Goal: Find specific page/section

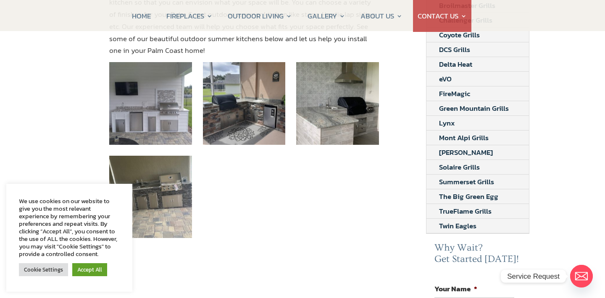
scroll to position [192, 0]
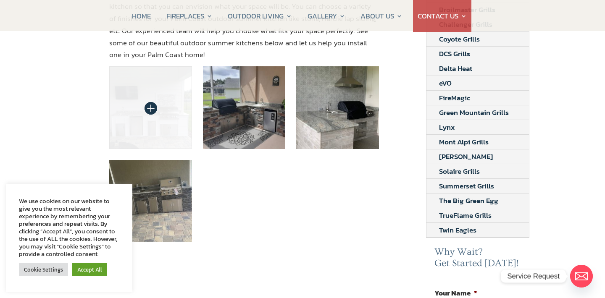
click at [146, 91] on img at bounding box center [150, 107] width 83 height 83
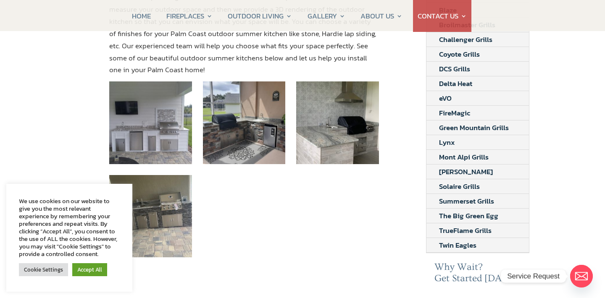
scroll to position [197, 0]
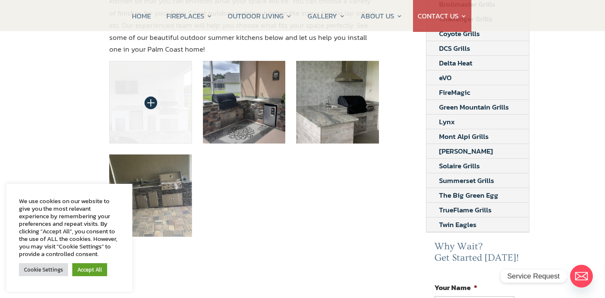
click at [129, 93] on img at bounding box center [150, 102] width 83 height 83
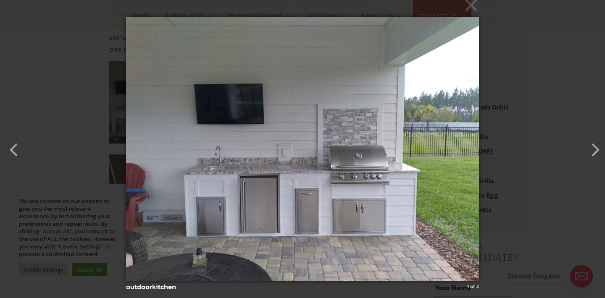
click at [553, 219] on div "× outdoorkitchen 1 of 4 Loading..." at bounding box center [302, 149] width 605 height 298
